Goal: Task Accomplishment & Management: Use online tool/utility

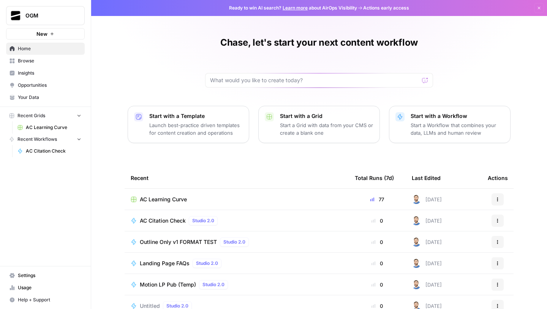
click at [42, 65] on link "Browse" at bounding box center [45, 61] width 79 height 12
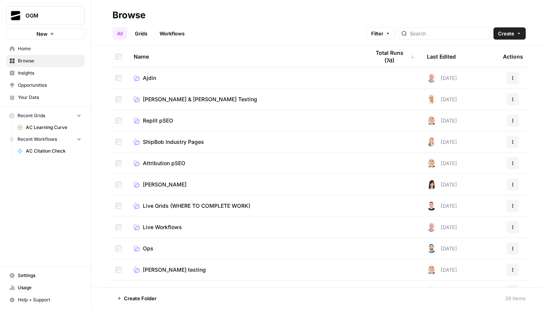
click at [55, 48] on span "Home" at bounding box center [49, 48] width 63 height 7
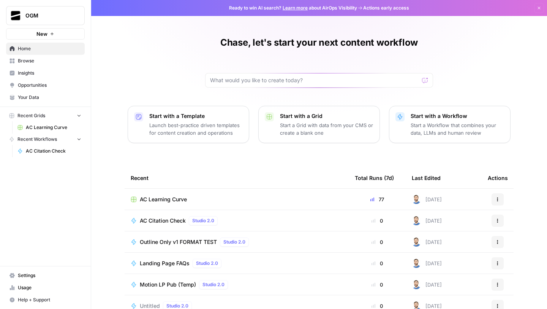
click at [180, 196] on span "AC Learning Curve" at bounding box center [163, 199] width 47 height 8
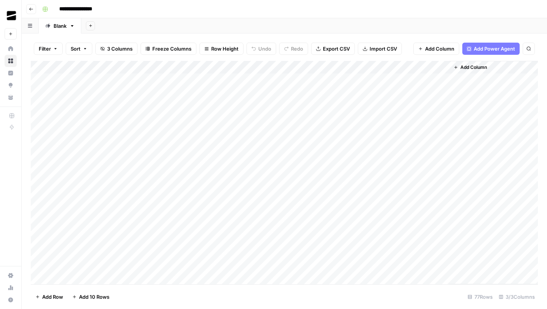
click at [364, 67] on div "Add Column" at bounding box center [284, 172] width 507 height 223
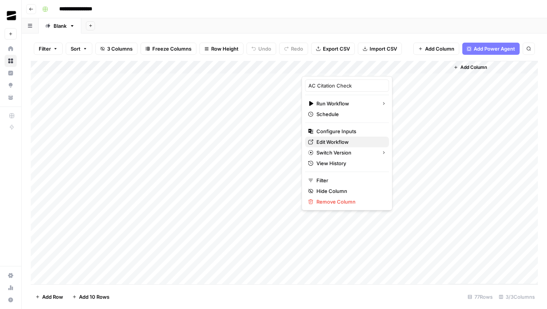
click at [342, 141] on span "Edit Workflow" at bounding box center [350, 142] width 67 height 8
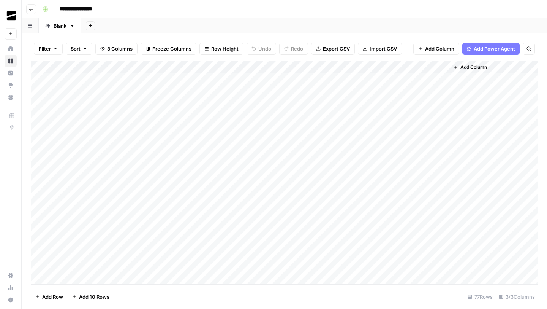
click at [30, 9] on icon "button" at bounding box center [31, 9] width 4 height 3
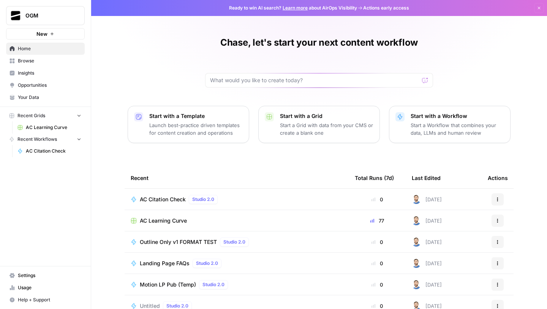
click at [36, 86] on span "Opportunities" at bounding box center [49, 85] width 63 height 7
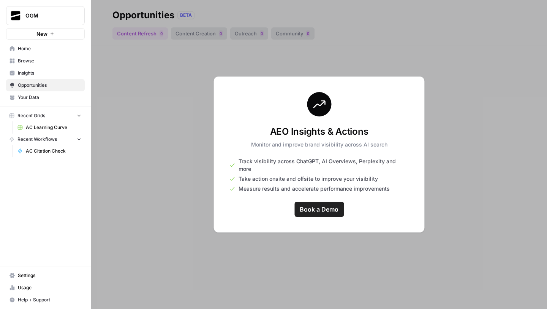
click at [33, 71] on span "Insights" at bounding box center [49, 73] width 63 height 7
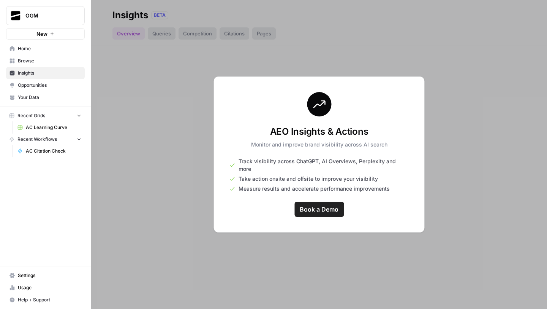
click at [36, 85] on span "Opportunities" at bounding box center [49, 85] width 63 height 7
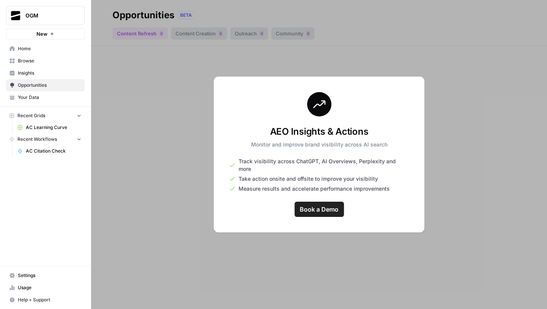
click at [36, 75] on span "Insights" at bounding box center [49, 73] width 63 height 7
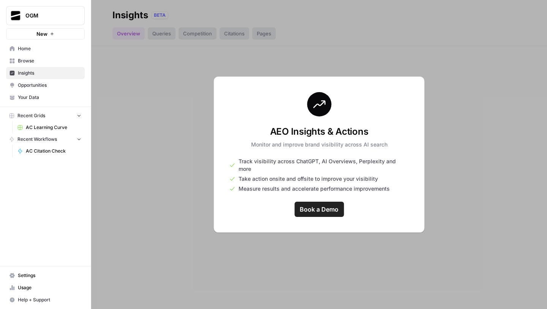
click at [264, 260] on div at bounding box center [319, 154] width 456 height 309
click at [30, 93] on link "Your Data" at bounding box center [45, 97] width 79 height 12
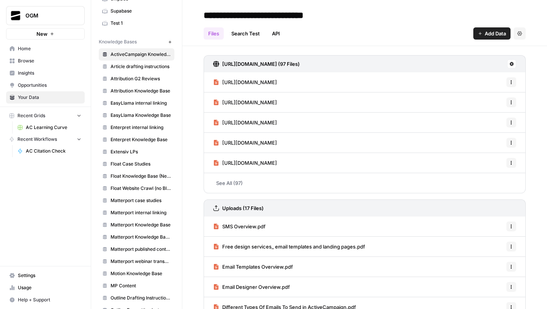
scroll to position [28, 0]
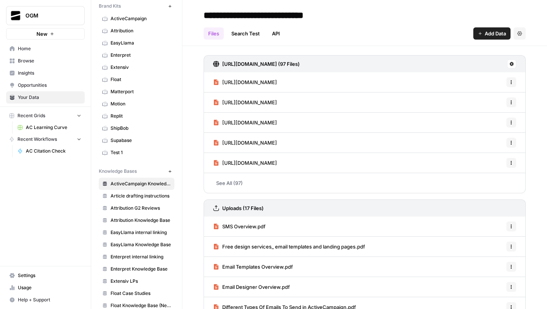
click at [139, 183] on span "ActiveCampaign Knowledge Base" at bounding box center [141, 183] width 60 height 7
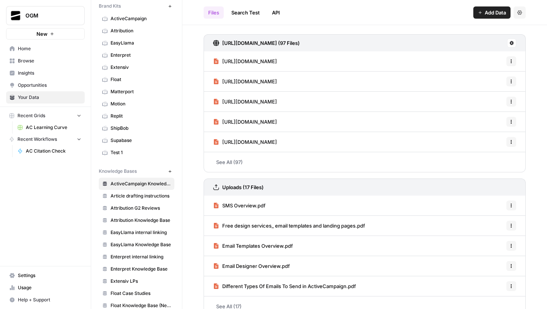
scroll to position [35, 0]
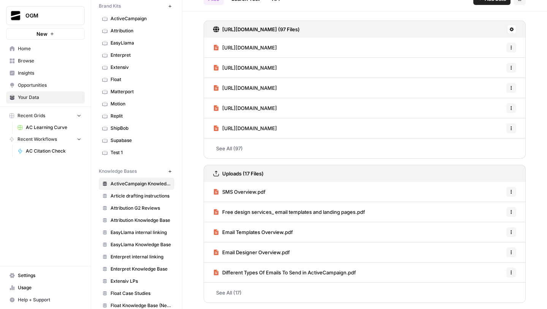
click at [298, 14] on div "https://www.activecampaign.com/sitemaps-1-section-pages-1-sitemap.xml (97 Files…" at bounding box center [364, 159] width 365 height 297
click at [265, 196] on link "SMS Overview.pdf" at bounding box center [239, 192] width 52 height 20
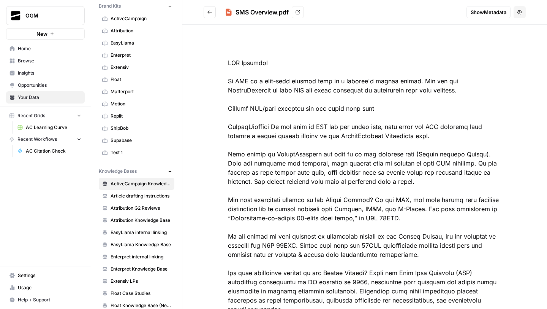
click at [214, 8] on button "Go back" at bounding box center [210, 12] width 12 height 12
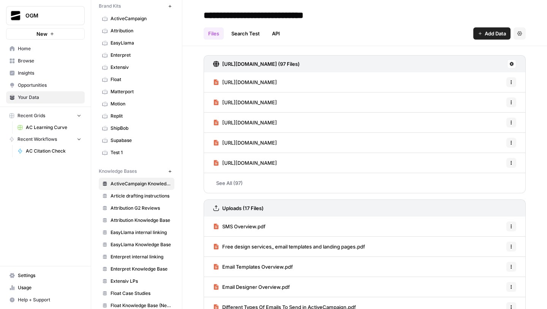
scroll to position [35, 0]
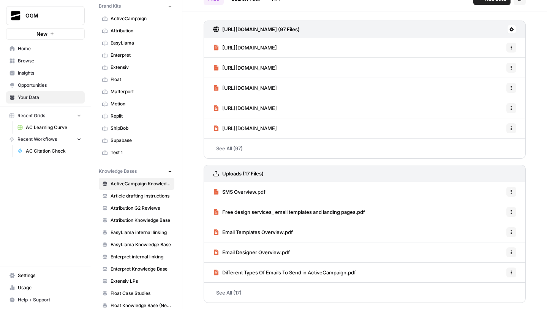
click at [338, 212] on span "Free design services_ email templates and landing pages.pdf" at bounding box center [293, 212] width 143 height 8
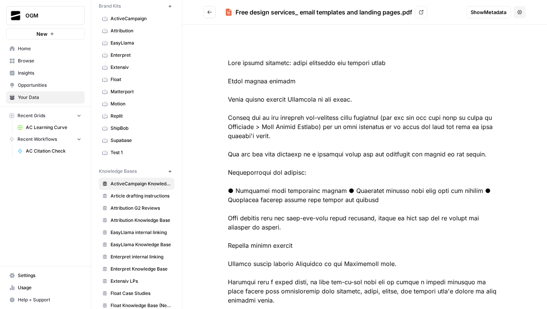
click at [210, 9] on button "Go back" at bounding box center [210, 12] width 12 height 12
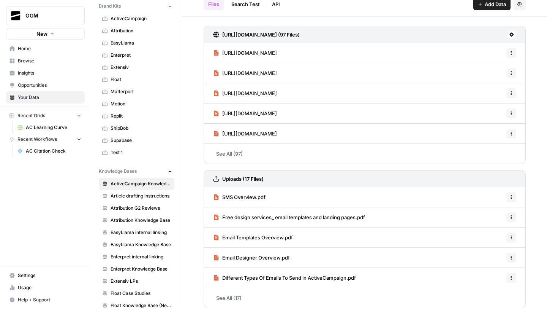
scroll to position [35, 0]
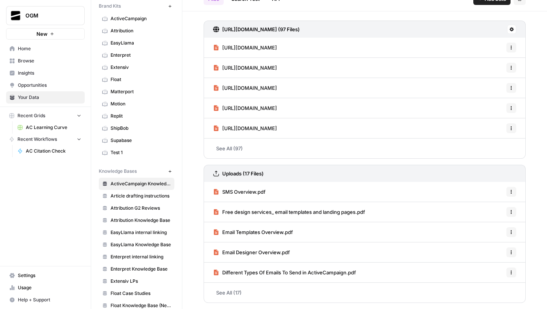
click at [307, 284] on link "See All (17)" at bounding box center [365, 292] width 322 height 20
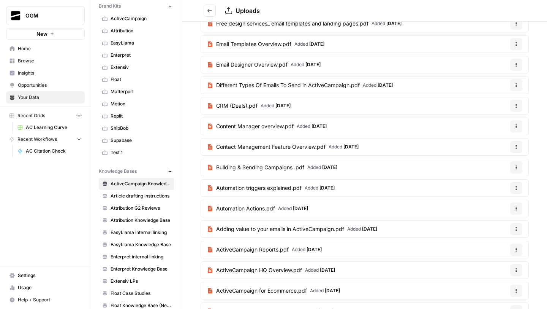
scroll to position [101, 0]
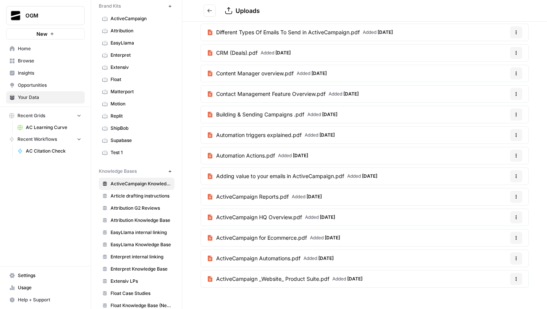
click at [365, 217] on article "ActiveCampaign HQ Overview.pdf Added 8 months ago Options" at bounding box center [365, 216] width 328 height 17
click at [293, 214] on span "ActiveCampaign HQ Overview.pdf" at bounding box center [259, 217] width 86 height 8
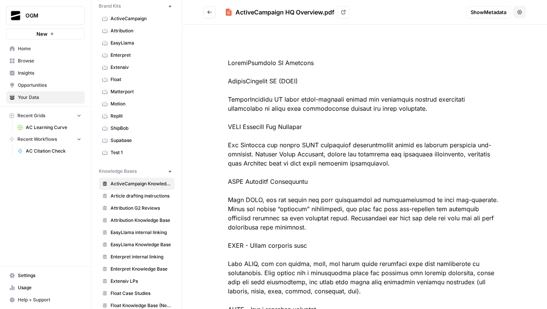
click at [210, 13] on icon "Go back" at bounding box center [209, 12] width 5 height 5
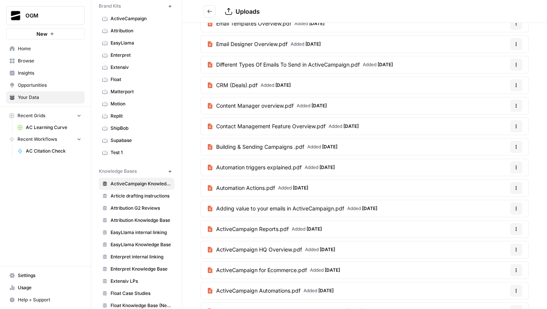
scroll to position [101, 0]
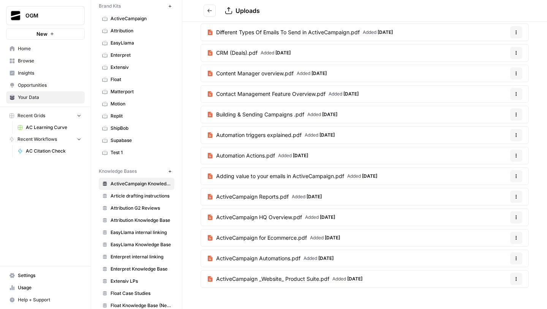
click at [293, 257] on span "ActiveCampaign Automations.pdf" at bounding box center [258, 258] width 84 height 8
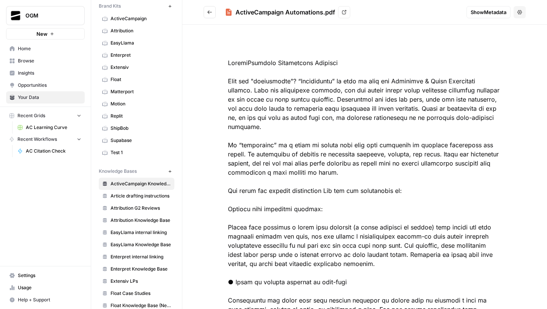
click at [212, 7] on button "Go back" at bounding box center [210, 12] width 12 height 12
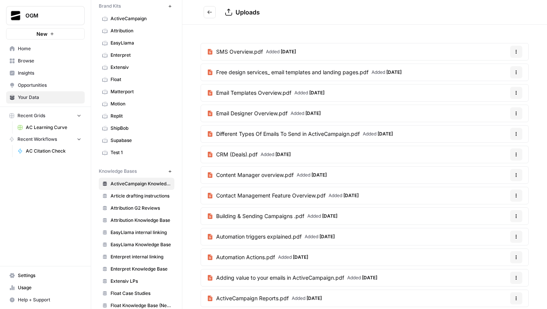
click at [212, 16] on button "Go back" at bounding box center [210, 12] width 12 height 12
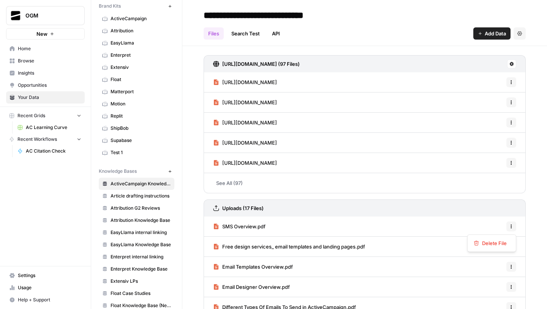
click at [511, 223] on button "Options" at bounding box center [512, 226] width 10 height 10
click at [392, 226] on div "SMS Overview.pdf Options" at bounding box center [365, 226] width 322 height 20
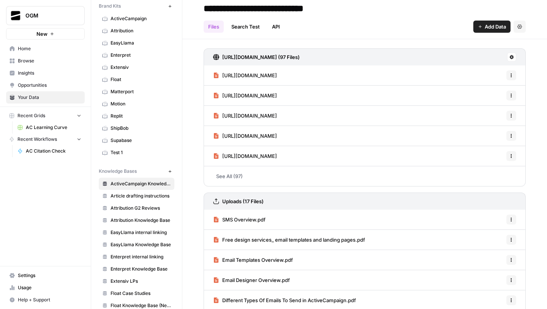
scroll to position [7, 0]
click at [280, 189] on div "https://www.activecampaign.com/sitemaps-1-section-pages-1-sitemap.xml (97 Files…" at bounding box center [365, 192] width 322 height 288
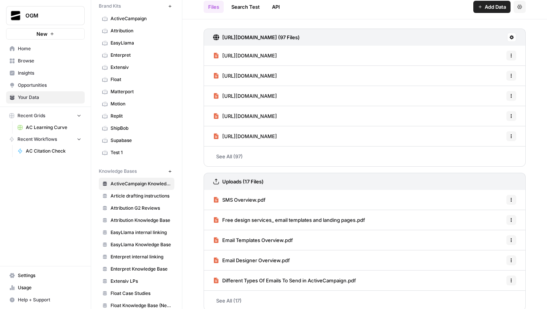
scroll to position [35, 0]
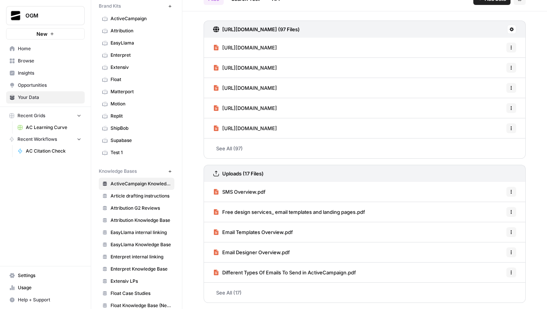
click at [35, 46] on span "Home" at bounding box center [49, 48] width 63 height 7
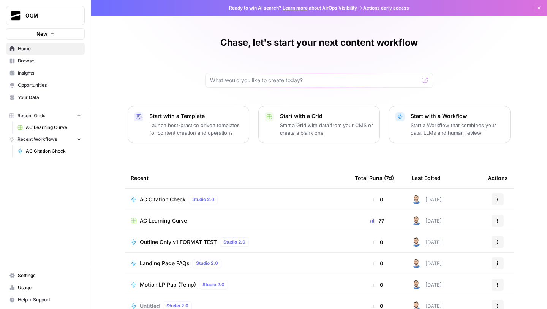
click at [262, 200] on div "AC Citation Check Studio 2.0" at bounding box center [237, 199] width 212 height 9
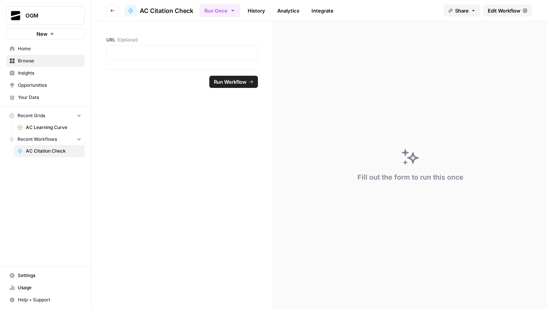
click at [501, 10] on span "Edit Workflow" at bounding box center [504, 11] width 33 height 8
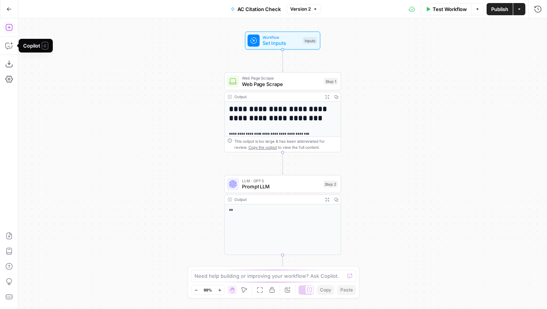
click at [10, 29] on icon "button" at bounding box center [9, 28] width 8 height 8
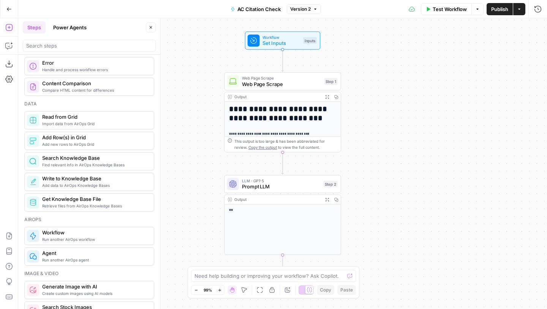
scroll to position [300, 0]
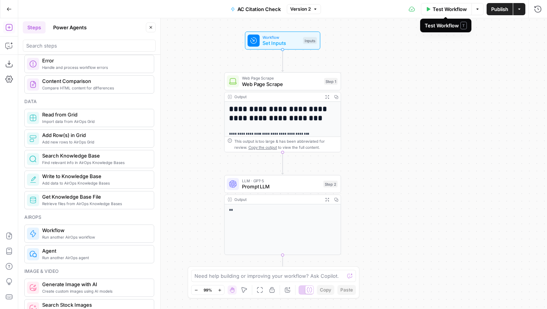
click at [478, 9] on icon "button" at bounding box center [477, 9] width 5 height 5
click at [539, 9] on icon "button" at bounding box center [538, 9] width 8 height 8
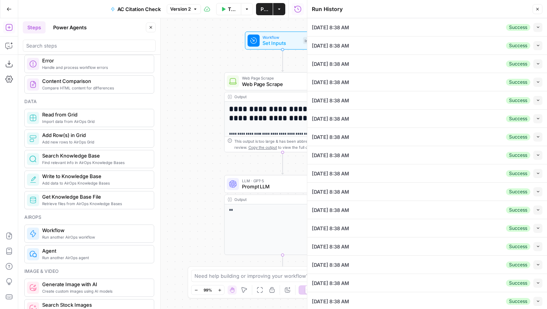
click at [539, 9] on icon "button" at bounding box center [538, 9] width 5 height 5
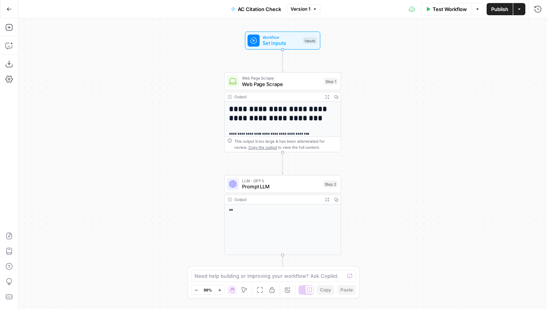
click at [300, 83] on span "Web Page Scrape" at bounding box center [281, 84] width 79 height 8
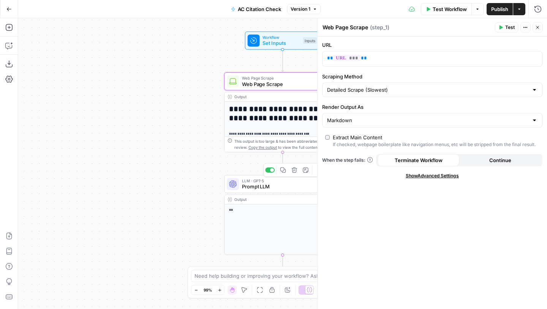
click at [255, 188] on span "Prompt LLM" at bounding box center [281, 187] width 78 height 8
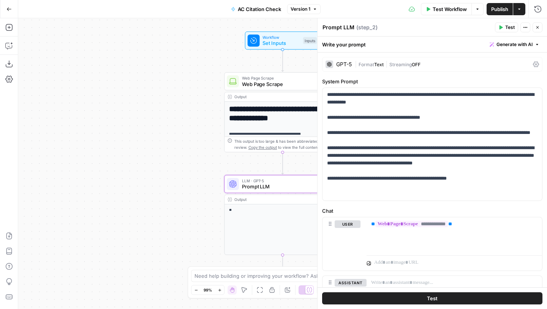
click at [296, 57] on div "**********" at bounding box center [282, 163] width 529 height 290
click at [277, 85] on span "Web Page Scrape" at bounding box center [281, 84] width 79 height 8
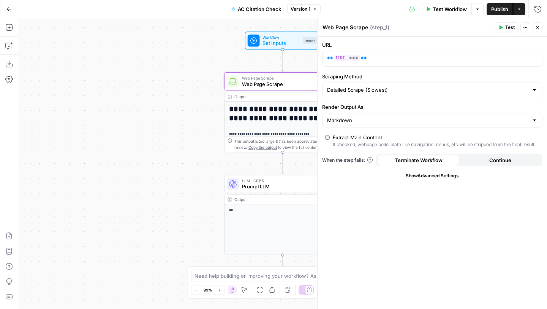
click at [277, 189] on span "Prompt LLM" at bounding box center [281, 187] width 78 height 8
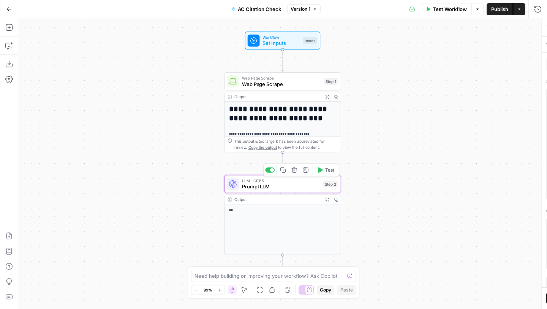
type textarea "Prompt LLM"
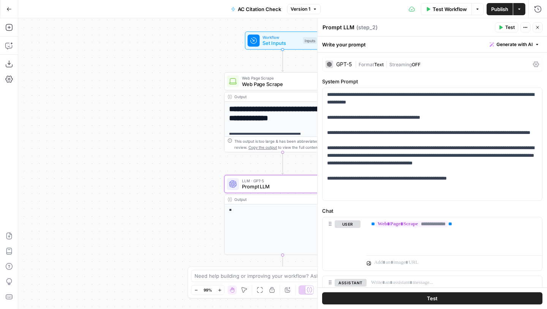
click at [496, 11] on span "Publish" at bounding box center [499, 9] width 17 height 8
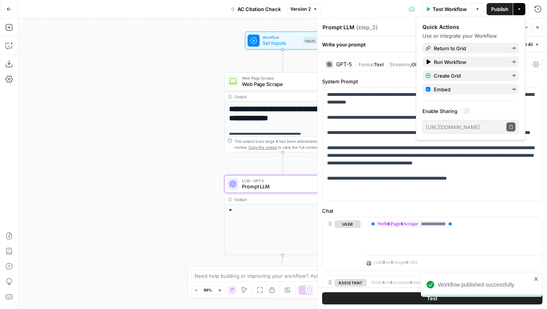
click at [539, 28] on icon "button" at bounding box center [538, 27] width 5 height 5
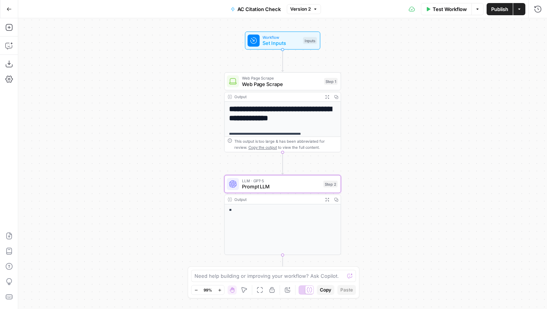
click at [265, 84] on span "Web Page Scrape" at bounding box center [281, 84] width 79 height 8
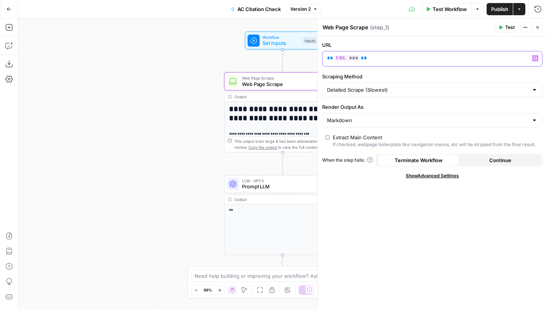
click at [536, 59] on icon "button" at bounding box center [536, 58] width 4 height 3
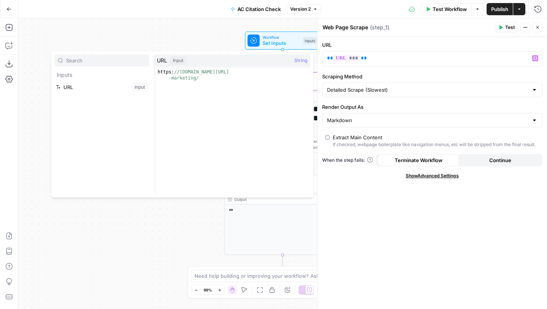
click at [484, 39] on div "URL ** *** ** Variables Menu Scraping Method Detailed Scrape (Slowest) Render O…" at bounding box center [433, 172] width 230 height 272
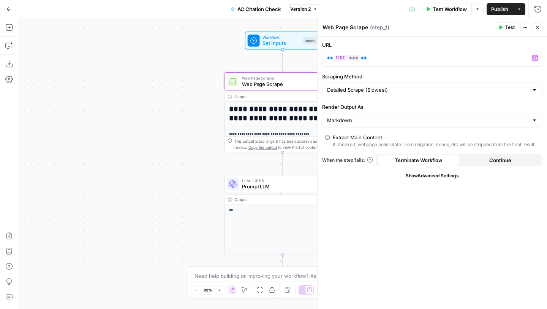
click at [280, 48] on div "Workflow Set Inputs Inputs Test Step" at bounding box center [282, 41] width 75 height 18
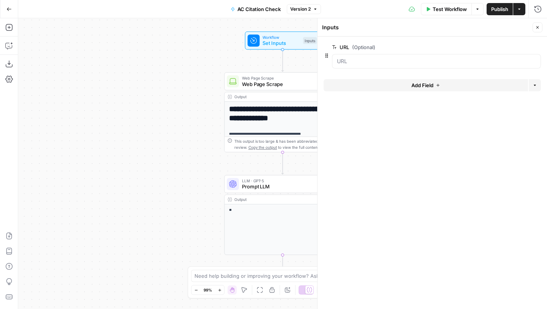
click at [376, 65] on div at bounding box center [436, 61] width 209 height 14
click at [258, 82] on span "Web Page Scrape" at bounding box center [281, 84] width 79 height 8
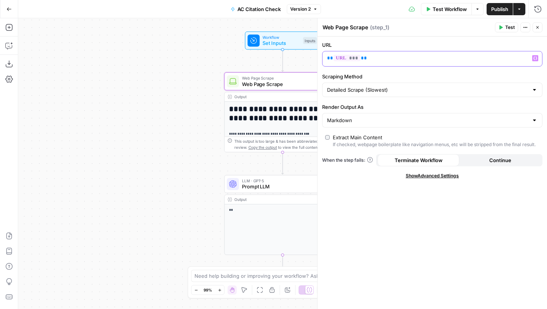
click at [534, 57] on icon "button" at bounding box center [536, 58] width 4 height 4
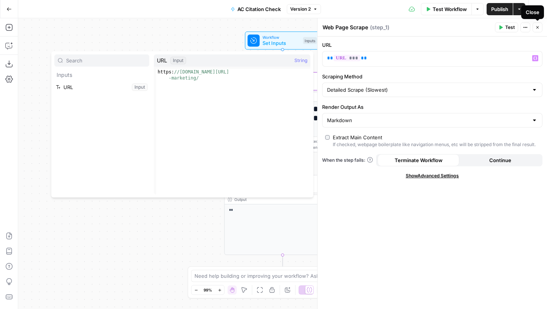
click at [537, 27] on icon "button" at bounding box center [538, 27] width 3 height 3
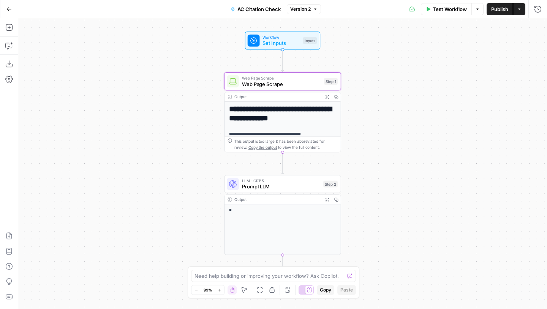
click at [262, 43] on div "Workflow Set Inputs Inputs Test Step" at bounding box center [283, 40] width 70 height 13
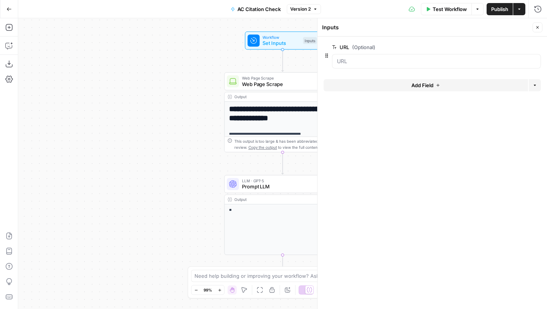
click at [520, 47] on span "edit field" at bounding box center [512, 47] width 17 height 6
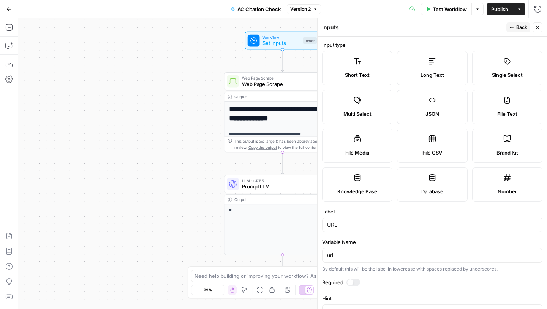
click at [537, 26] on icon "button" at bounding box center [538, 27] width 3 height 3
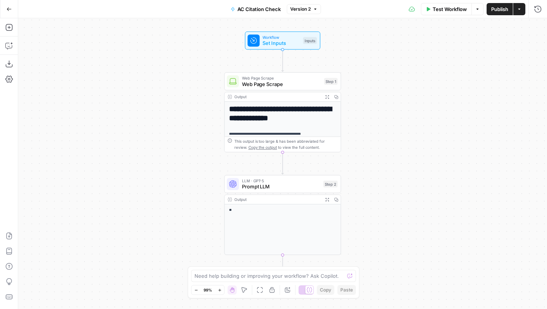
click at [292, 86] on span "Web Page Scrape" at bounding box center [281, 84] width 79 height 8
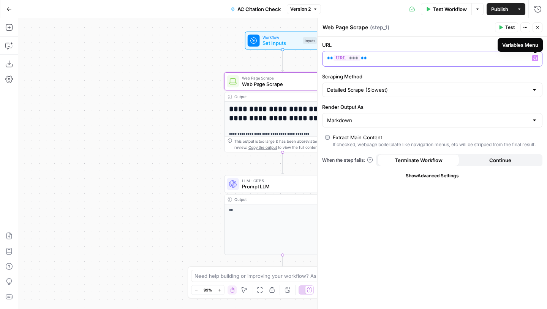
click at [535, 57] on icon "button" at bounding box center [536, 58] width 4 height 4
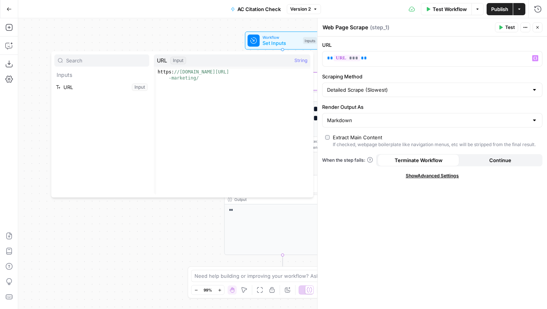
click at [165, 32] on div "**********" at bounding box center [282, 163] width 529 height 290
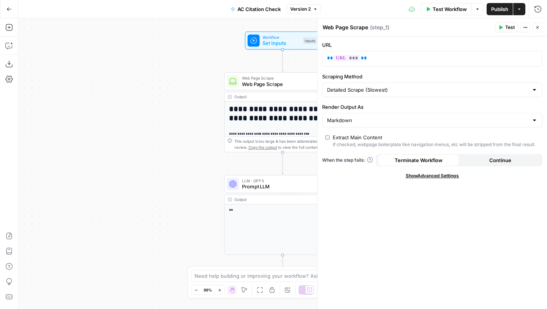
click at [269, 181] on span "LLM · GPT-5" at bounding box center [281, 180] width 78 height 6
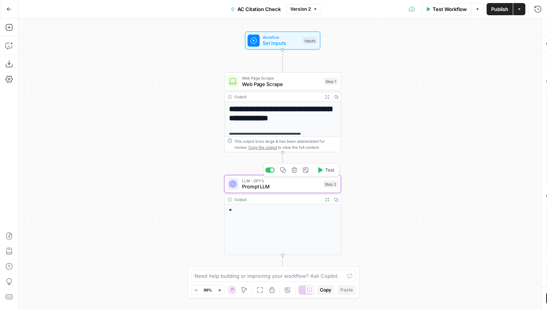
type textarea "Prompt LLM"
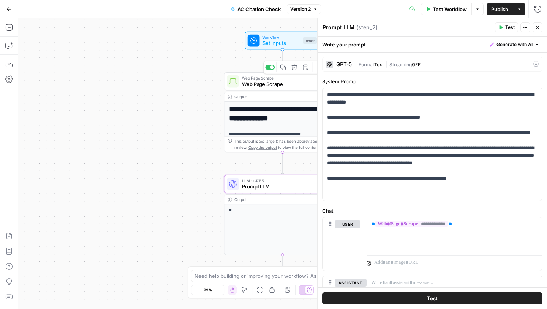
click at [267, 86] on span "Web Page Scrape" at bounding box center [281, 84] width 79 height 8
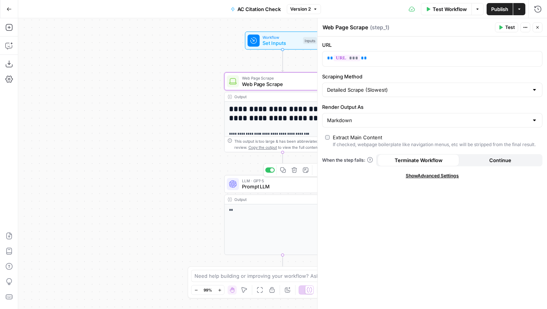
click at [279, 186] on span "Prompt LLM" at bounding box center [281, 187] width 78 height 8
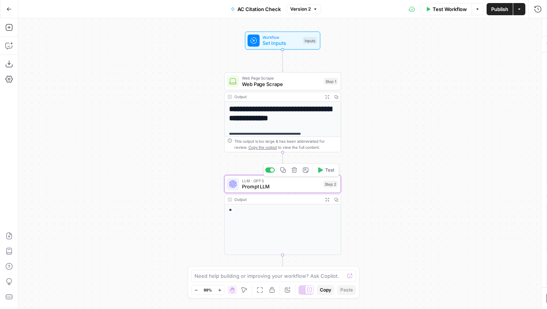
type textarea "Prompt LLM"
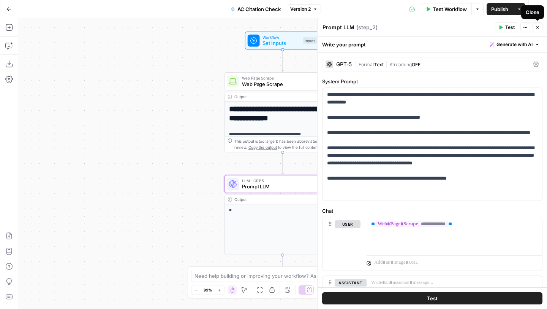
click at [538, 28] on icon "button" at bounding box center [538, 27] width 5 height 5
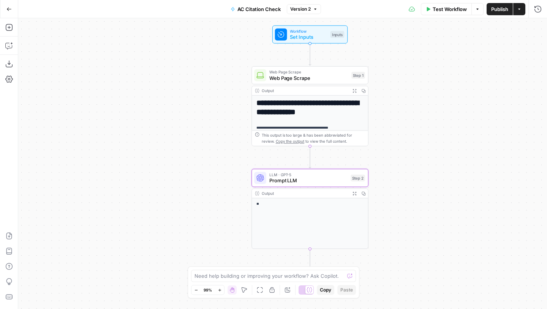
drag, startPoint x: 444, startPoint y: 72, endPoint x: 469, endPoint y: 67, distance: 26.5
click at [471, 67] on div "**********" at bounding box center [282, 163] width 529 height 290
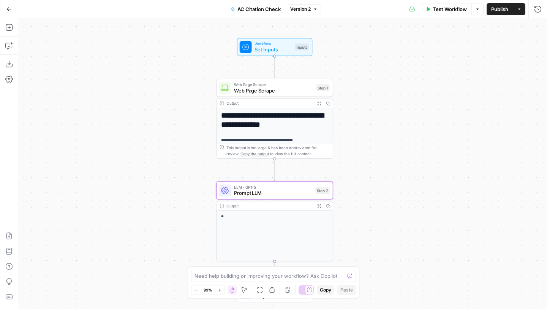
drag, startPoint x: 469, startPoint y: 70, endPoint x: 434, endPoint y: 81, distance: 36.8
click at [434, 81] on div "**********" at bounding box center [282, 163] width 529 height 290
